Goal: Navigation & Orientation: Find specific page/section

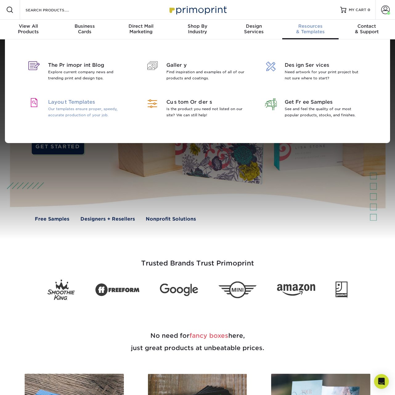
click at [70, 116] on p "Our templates ensure proper, speedy, accurate production of your job." at bounding box center [88, 112] width 80 height 12
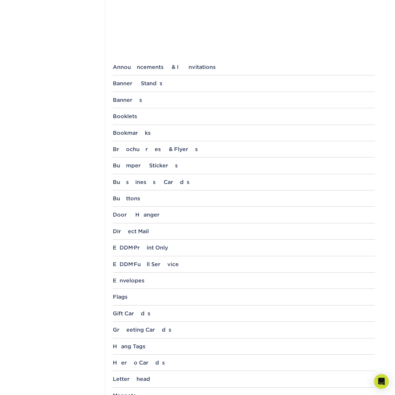
scroll to position [267, 0]
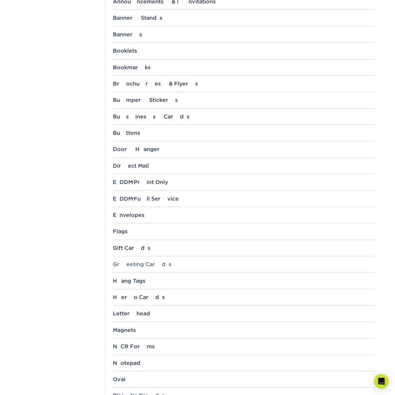
click at [146, 265] on div "Greeting Cards" at bounding box center [244, 265] width 262 height 6
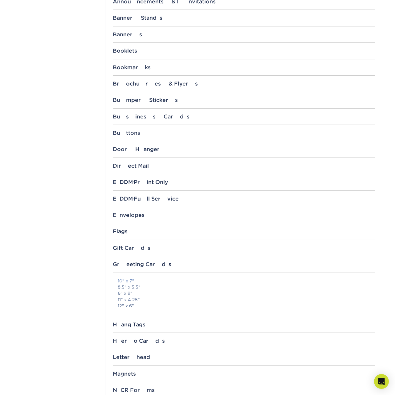
click at [128, 281] on link "10" x 7"" at bounding box center [126, 281] width 17 height 5
click at [368, 119] on div "Business Cards" at bounding box center [244, 117] width 262 height 6
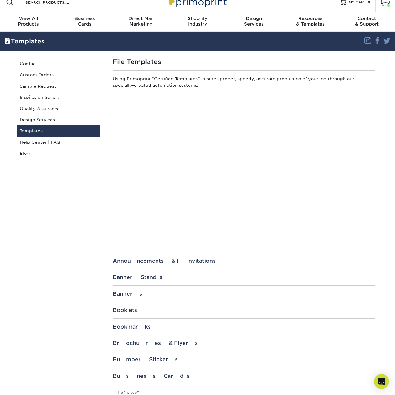
scroll to position [0, 0]
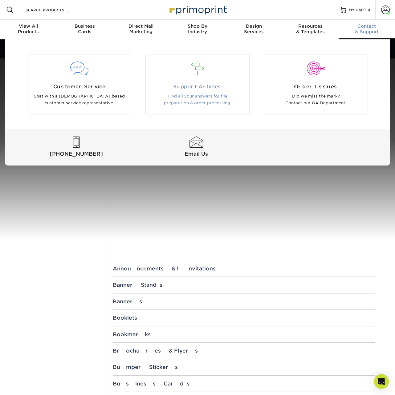
click at [192, 70] on div at bounding box center [197, 69] width 94 height 14
